Goal: Navigation & Orientation: Go to known website

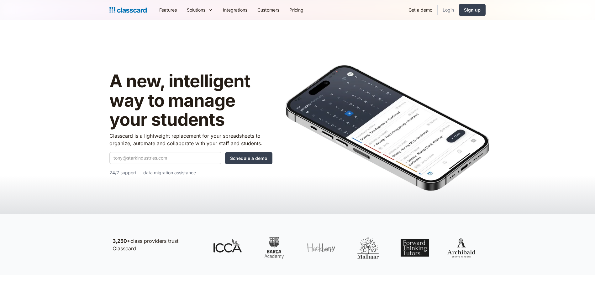
click at [452, 10] on link "Login" at bounding box center [447, 10] width 21 height 14
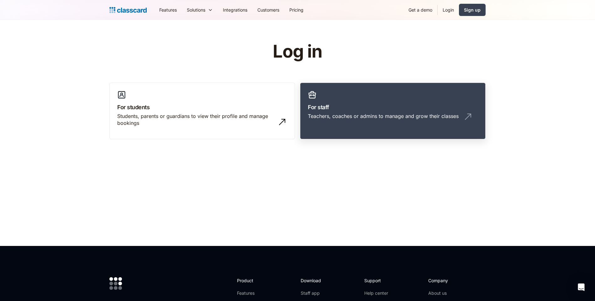
click at [340, 113] on div "Teachers, coaches or admins to manage and grow their classes" at bounding box center [383, 116] width 151 height 7
